Goal: Task Accomplishment & Management: Use online tool/utility

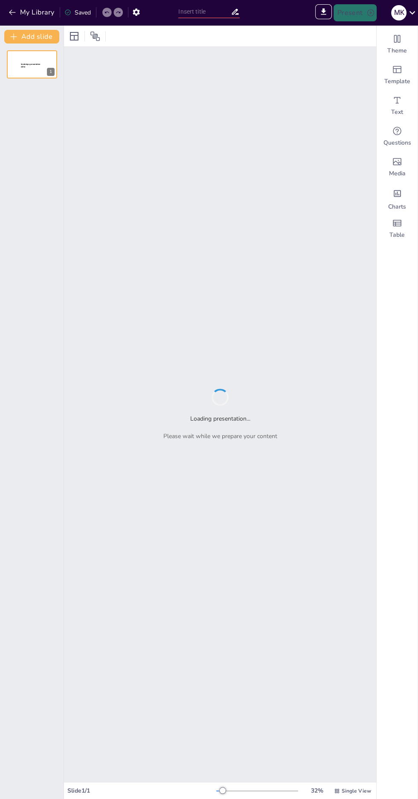
type input "Universal Design for Learning: Strategies for Inclusive Education"
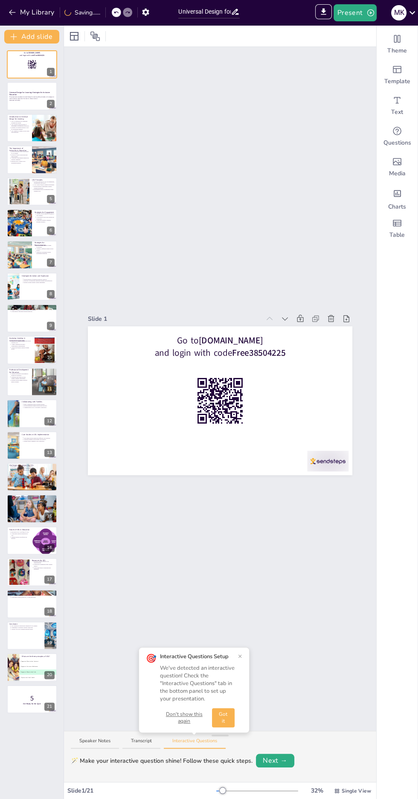
click at [33, 98] on p "This presentation explores Universal Design for Learning (UDL) principles and s…" at bounding box center [31, 97] width 45 height 3
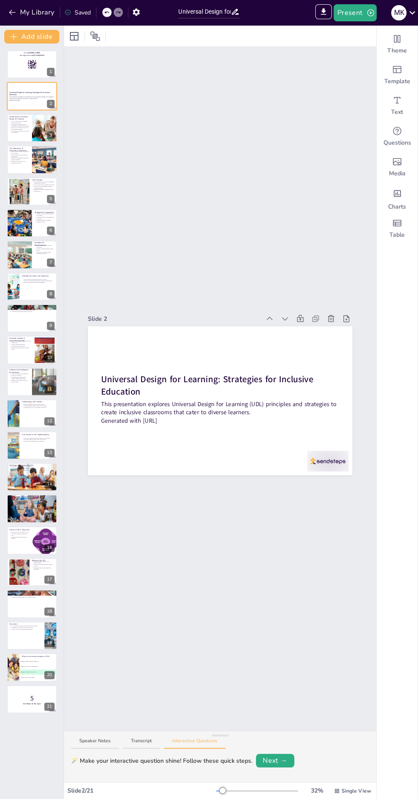
click at [37, 60] on icon at bounding box center [37, 57] width 5 height 5
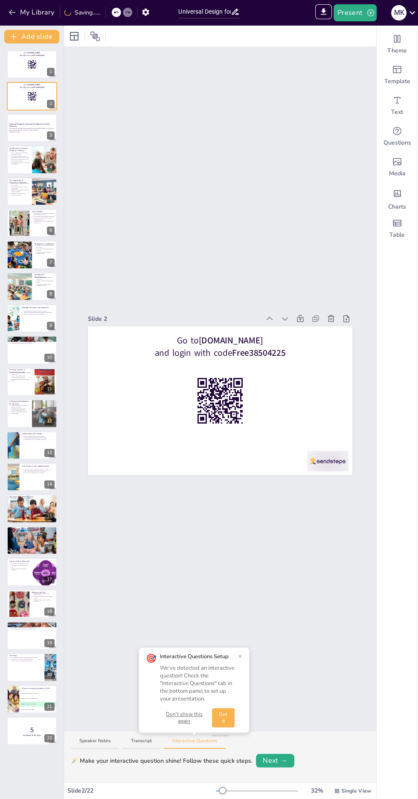
click at [49, 131] on div "3" at bounding box center [51, 135] width 8 height 8
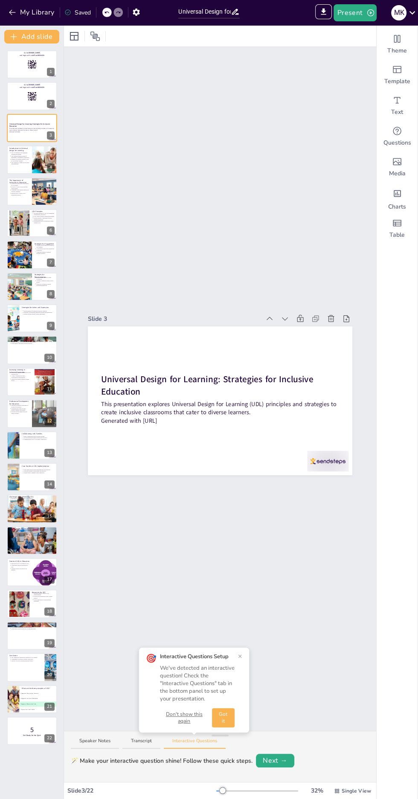
click at [48, 150] on icon at bounding box center [49, 153] width 6 height 6
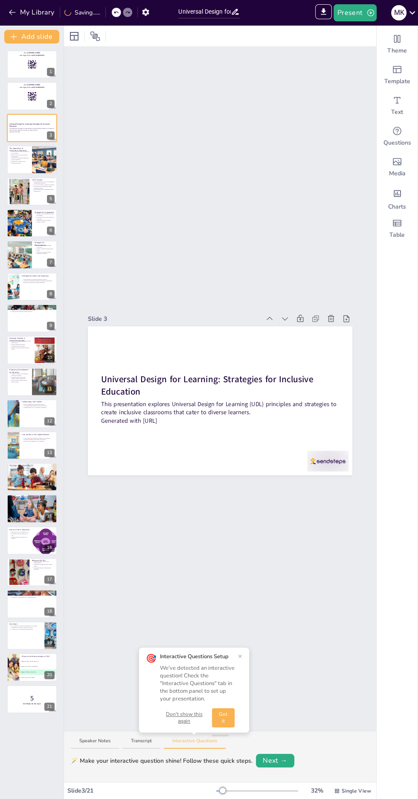
click at [49, 153] on icon at bounding box center [49, 153] width 3 height 5
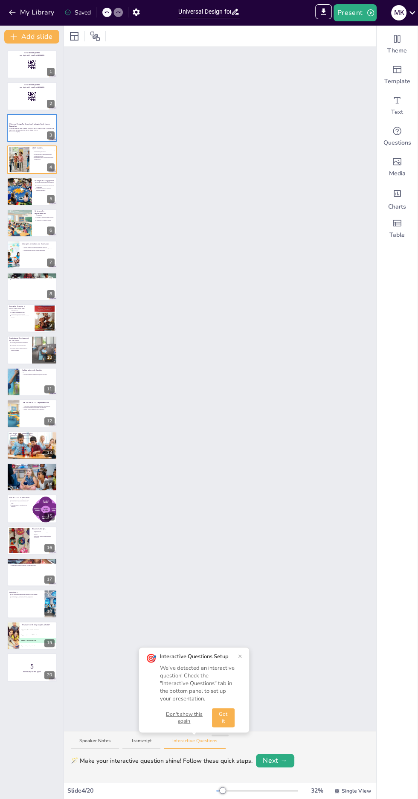
click at [36, 189] on button at bounding box center [37, 185] width 10 height 10
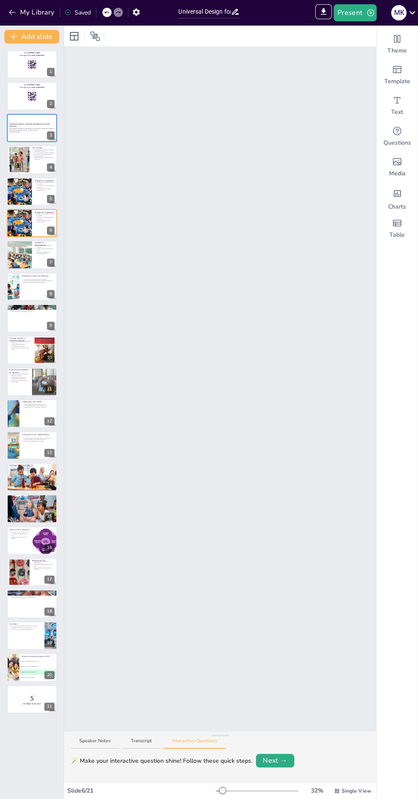
click at [39, 242] on p "Strategies for Representation" at bounding box center [45, 243] width 20 height 5
click at [355, 21] on button "Present" at bounding box center [355, 12] width 43 height 17
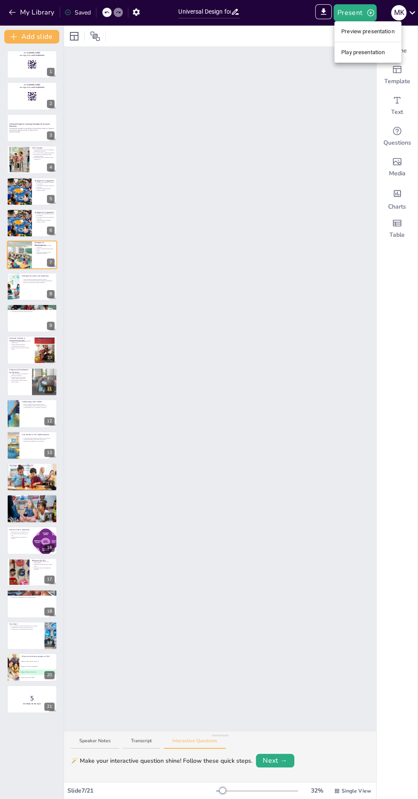
click at [373, 31] on li "Preview presentation" at bounding box center [367, 32] width 67 height 14
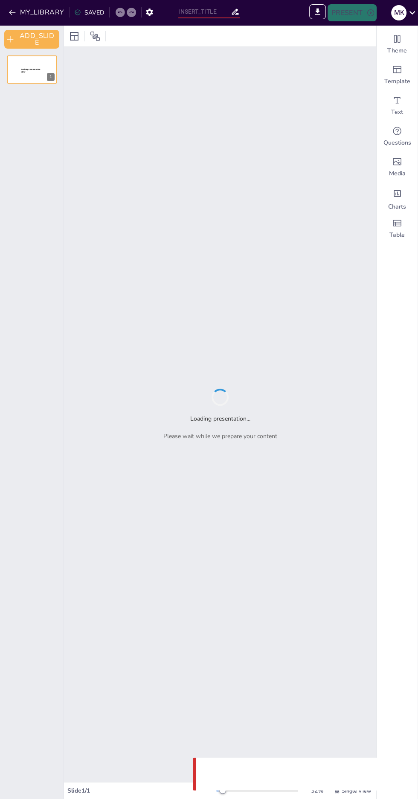
type input "Sendsteps presentation"
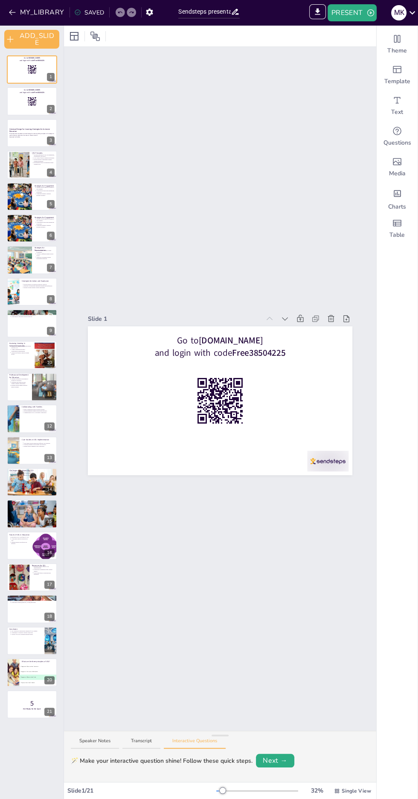
click at [38, 96] on icon at bounding box center [37, 94] width 5 height 5
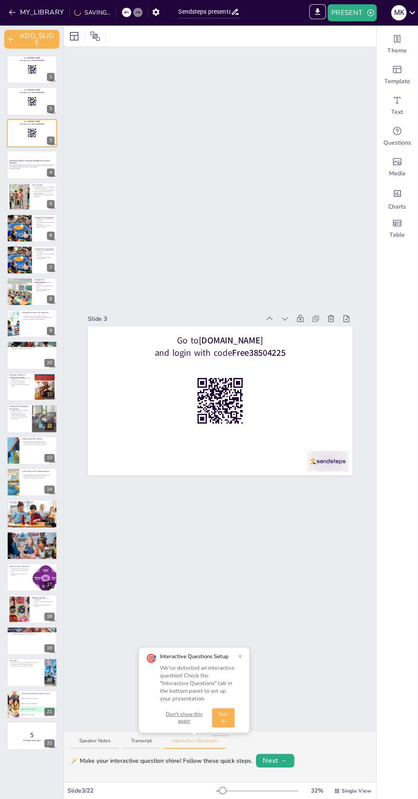
click at [53, 93] on button at bounding box center [49, 95] width 10 height 10
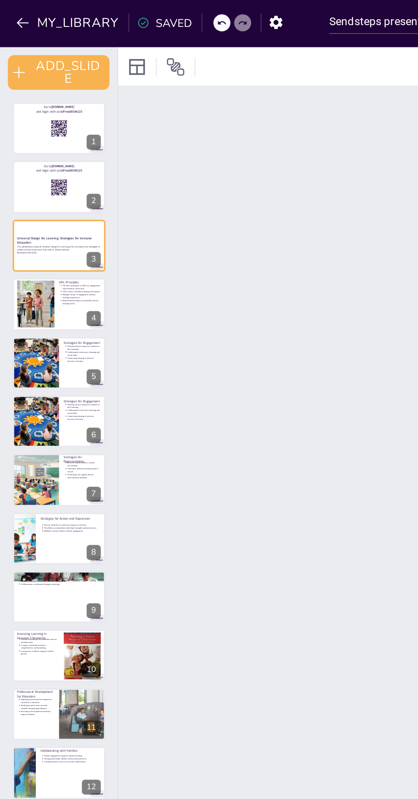
click at [49, 94] on icon at bounding box center [49, 95] width 3 height 5
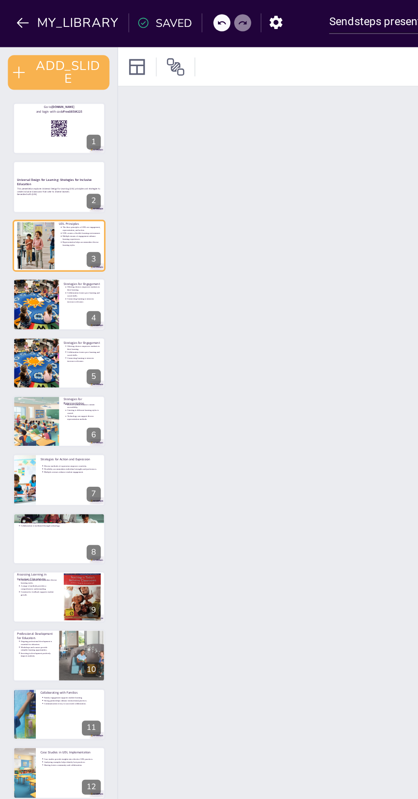
click at [36, 67] on button at bounding box center [37, 63] width 10 height 10
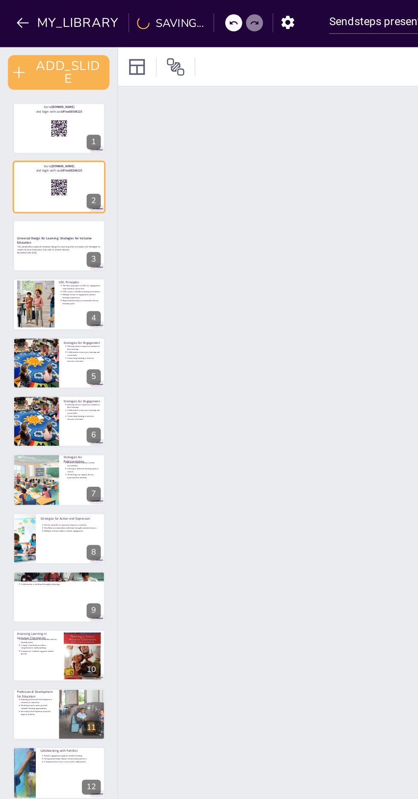
click at [50, 62] on icon at bounding box center [49, 63] width 3 height 5
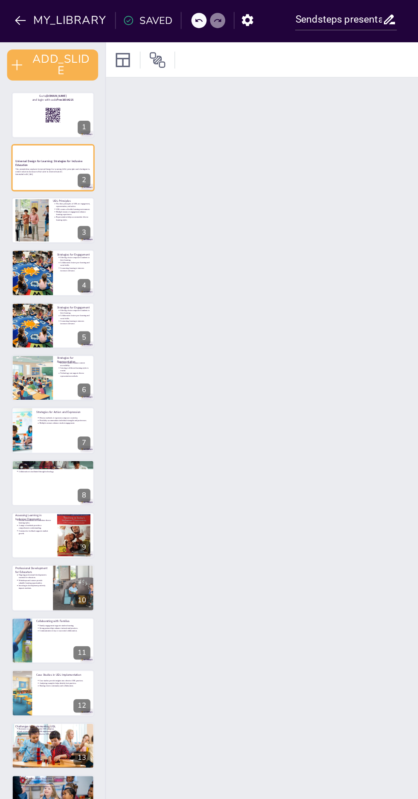
scroll to position [0, 1]
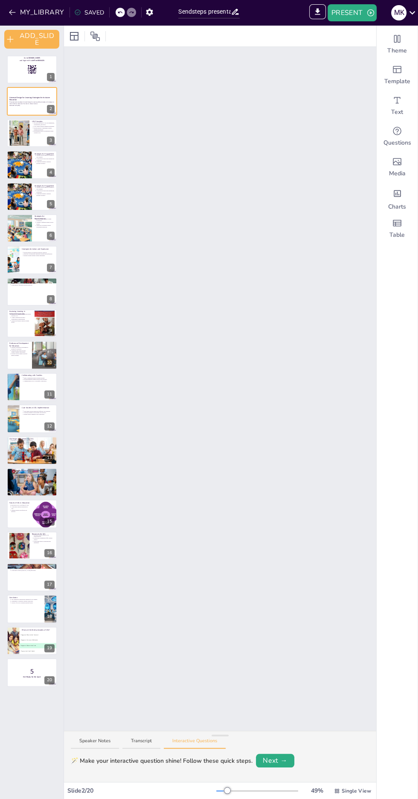
click at [332, 16] on button "PRESENT" at bounding box center [352, 12] width 49 height 17
click at [322, 175] on div at bounding box center [209, 399] width 418 height 799
click at [318, 12] on icon "EXPORT_TO_POWERPOINT" at bounding box center [317, 12] width 5 height 6
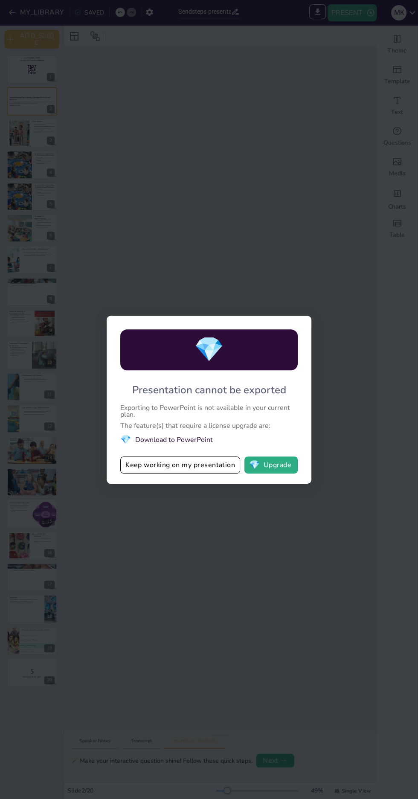
click at [273, 561] on div "💎 Presentation cannot be exported Exporting to PowerPoint is not available in y…" at bounding box center [209, 399] width 418 height 799
click at [269, 558] on div "💎 Presentation cannot be exported Exporting to PowerPoint is not available in y…" at bounding box center [209, 399] width 418 height 799
click at [248, 558] on div "💎 Presentation cannot be exported Exporting to PowerPoint is not available in y…" at bounding box center [209, 399] width 418 height 799
click at [302, 178] on div "💎 Presentation cannot be exported Exporting to PowerPoint is not available in y…" at bounding box center [209, 399] width 418 height 799
click at [286, 210] on div "💎 Presentation cannot be exported Exporting to PowerPoint is not available in y…" at bounding box center [209, 399] width 418 height 799
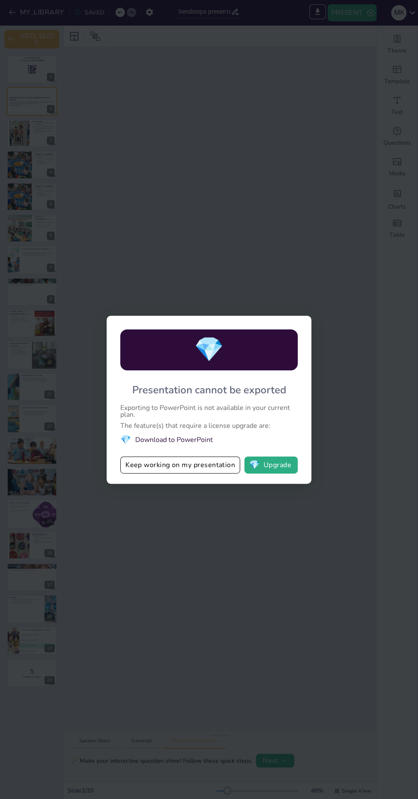
click at [193, 468] on button "Keep working on my presentation" at bounding box center [180, 464] width 120 height 17
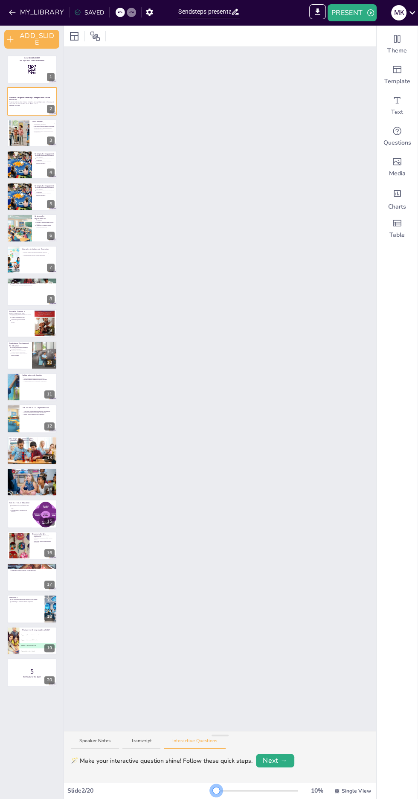
scroll to position [0, 0]
click at [133, 744] on button "Transcript" at bounding box center [141, 744] width 38 height 12
click at [93, 741] on button "Speaker Notes" at bounding box center [95, 744] width 48 height 12
click at [314, 16] on icon "EXPORT_TO_POWERPOINT" at bounding box center [317, 11] width 9 height 9
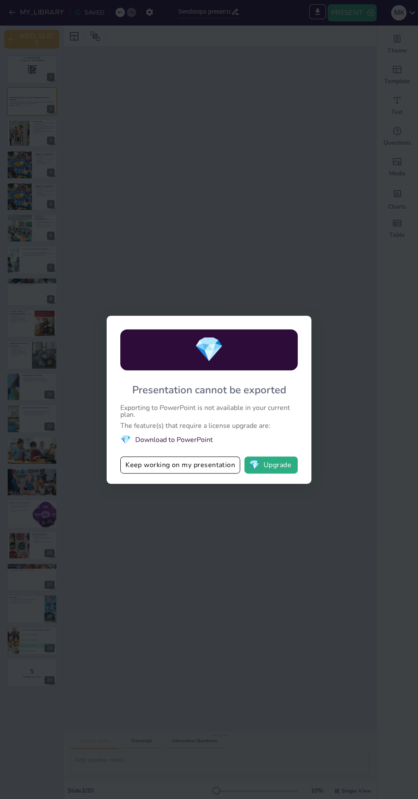
click at [283, 460] on button "💎 Upgrade" at bounding box center [270, 464] width 53 height 17
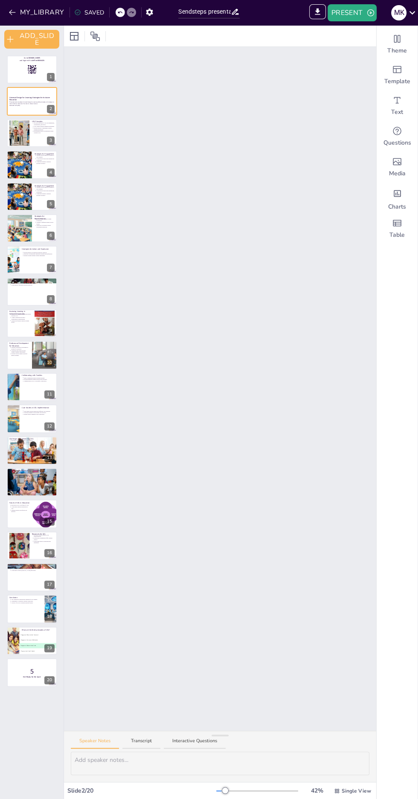
click at [39, 133] on p "Representation helps accommodate diverse learning styles." at bounding box center [44, 132] width 21 height 3
type textarea "Understanding the three principles of UDL is essential for educators. These pri…"
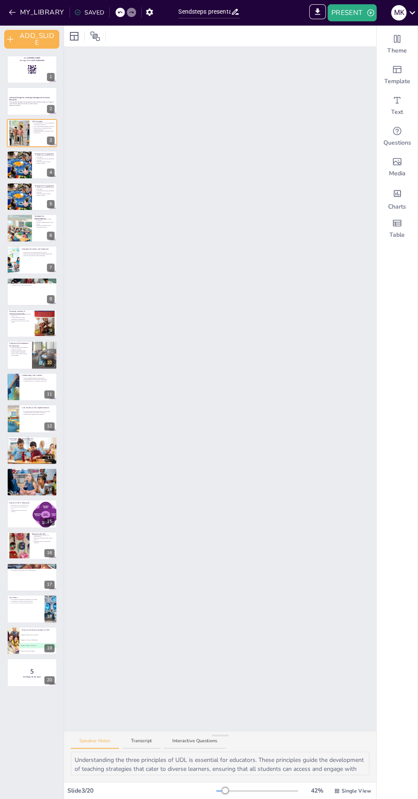
click at [38, 161] on icon at bounding box center [38, 158] width 6 height 6
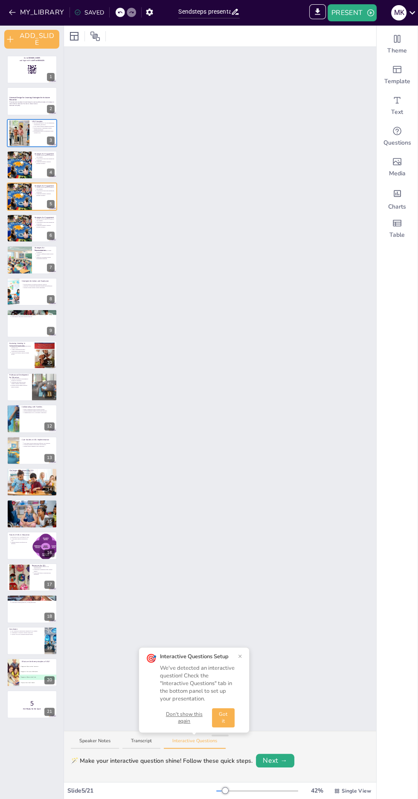
click at [45, 193] on button at bounding box center [49, 190] width 10 height 10
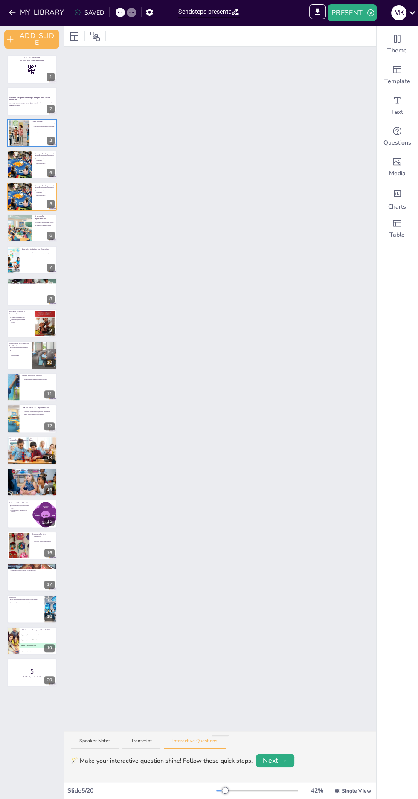
click at [55, 185] on button at bounding box center [49, 190] width 10 height 10
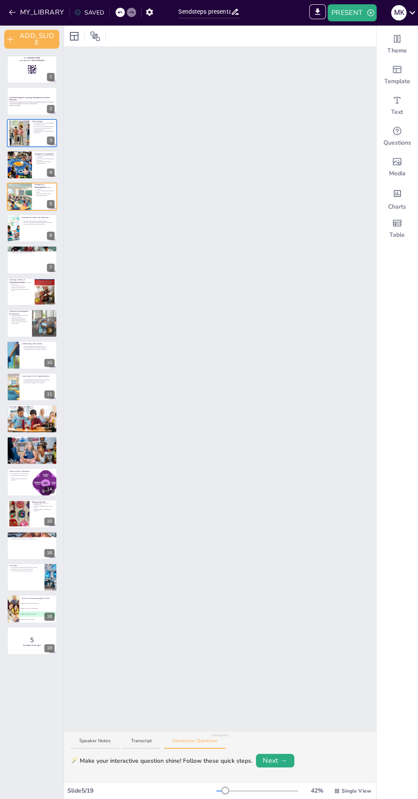
click at [268, 764] on button "Next →" at bounding box center [275, 761] width 38 height 14
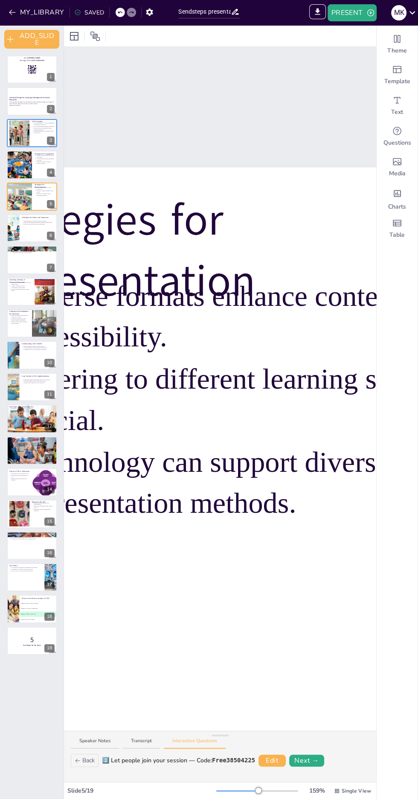
click at [119, 12] on icon at bounding box center [119, 12] width 5 height 5
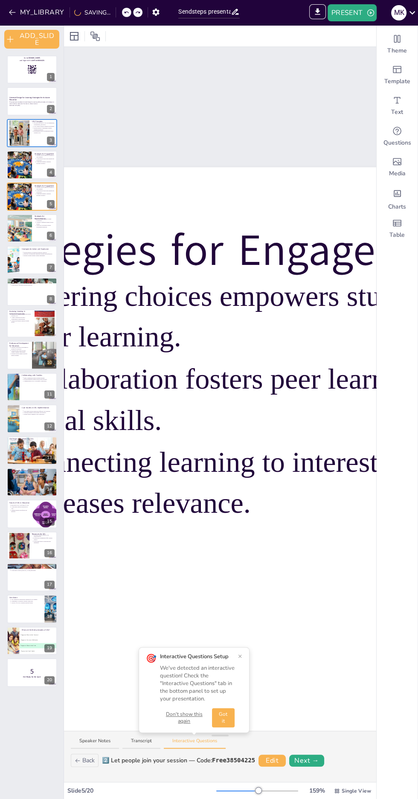
click at [119, 15] on div "MY_LIBRARY SAVING..." at bounding box center [82, 11] width 164 height 15
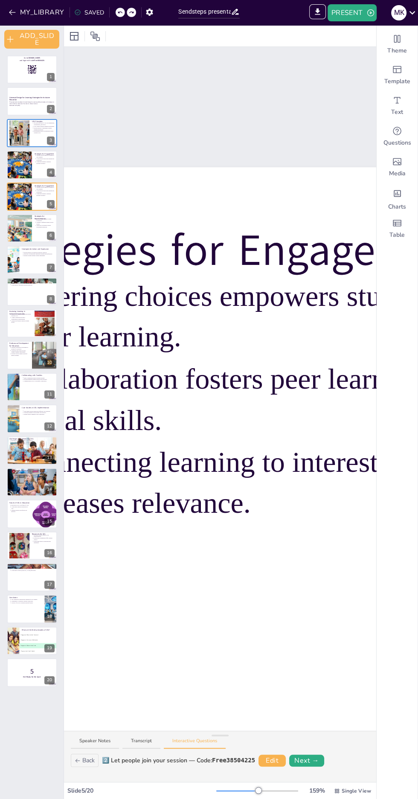
click at [64, 787] on div at bounding box center [63, 412] width 3 height 773
click at [40, 158] on icon at bounding box center [38, 158] width 6 height 6
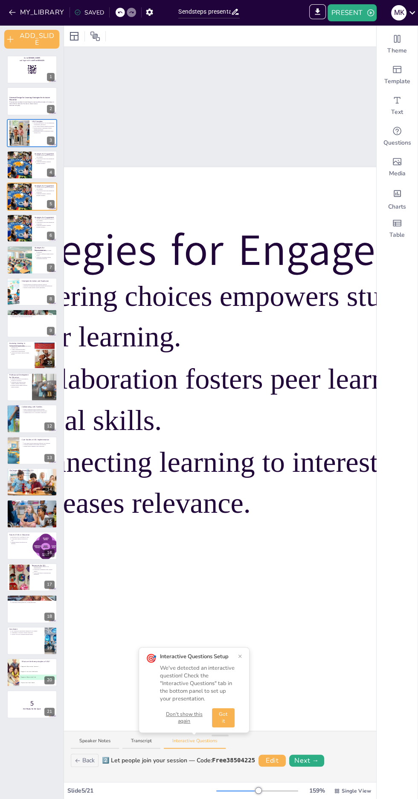
scroll to position [145, 0]
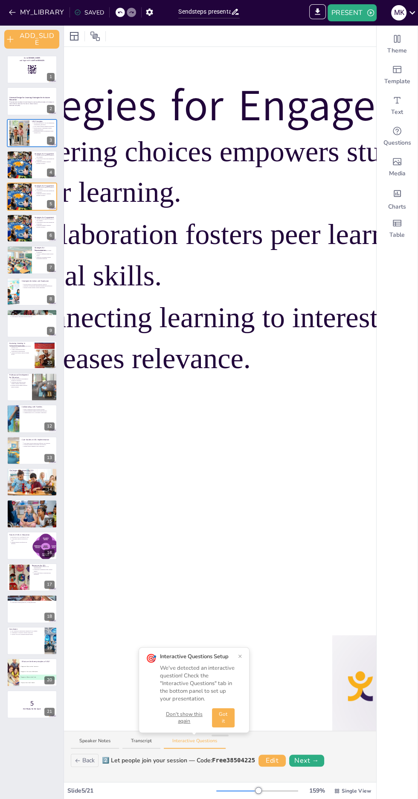
click at [49, 153] on button at bounding box center [49, 158] width 10 height 10
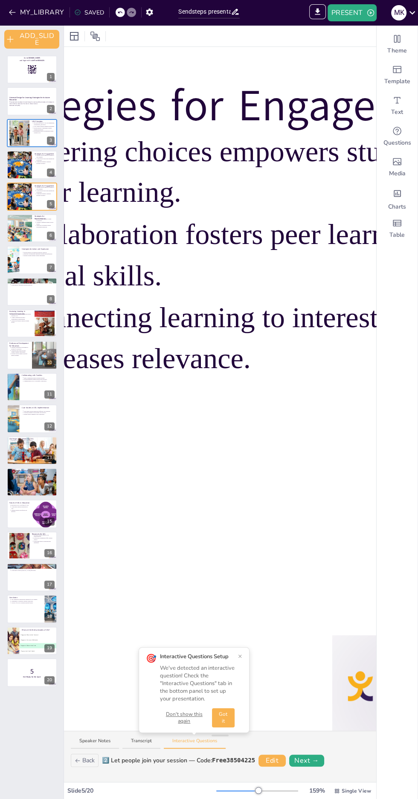
click at [49, 159] on icon at bounding box center [49, 158] width 3 height 5
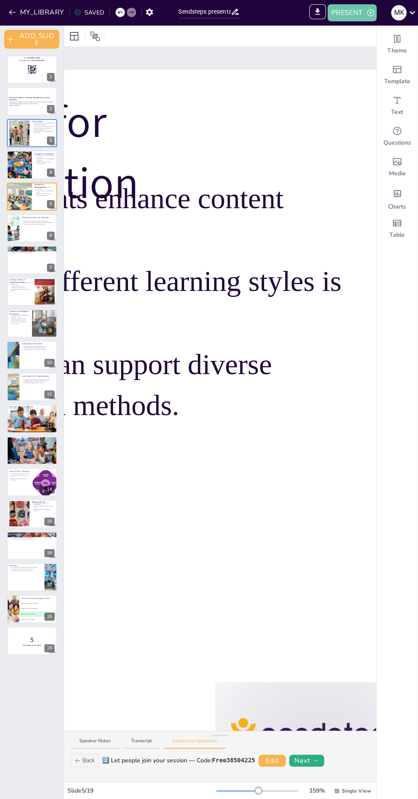
click at [361, 17] on button "PRESENT" at bounding box center [352, 12] width 49 height 17
click at [377, 57] on li "PLAY_PRESENTATION" at bounding box center [368, 53] width 81 height 14
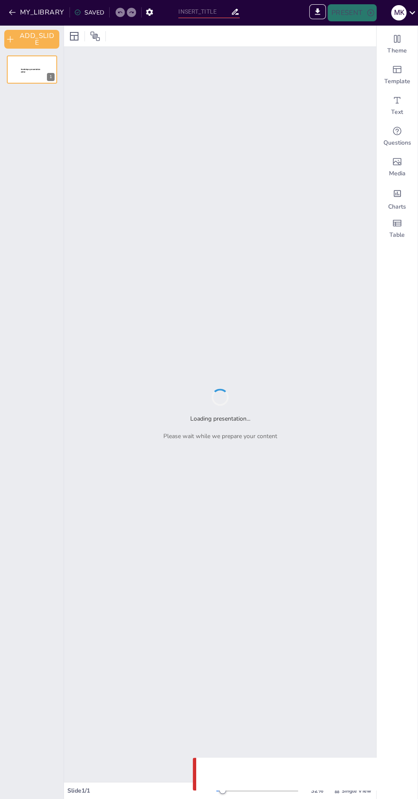
type input "Sendsteps presentation"
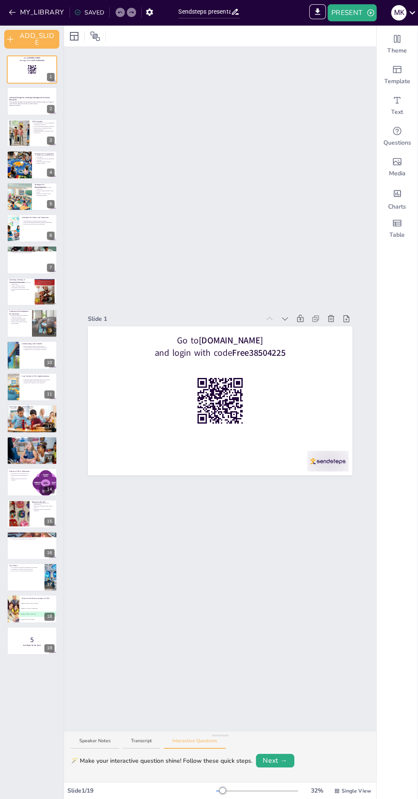
click at [241, 660] on div "Slide 1 Go to [DOMAIN_NAME] and login with code Free38504225 Slide 2 Universal …" at bounding box center [220, 389] width 312 height 684
click at [270, 319] on icon at bounding box center [269, 318] width 9 height 9
click at [285, 318] on icon at bounding box center [285, 318] width 9 height 9
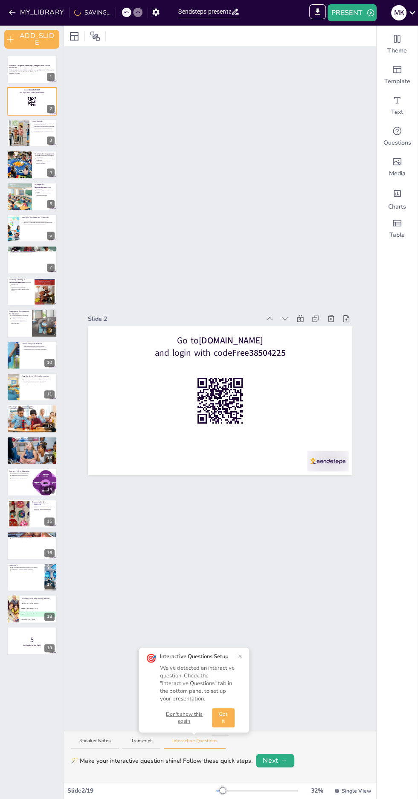
click at [266, 319] on icon at bounding box center [269, 318] width 9 height 9
